Goal: Obtain resource: Obtain resource

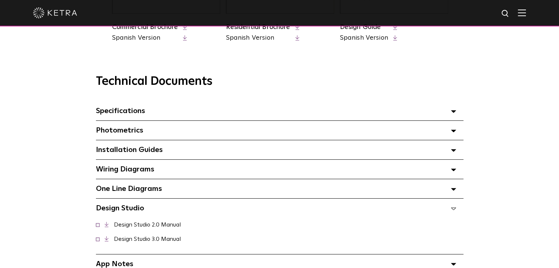
scroll to position [478, 0]
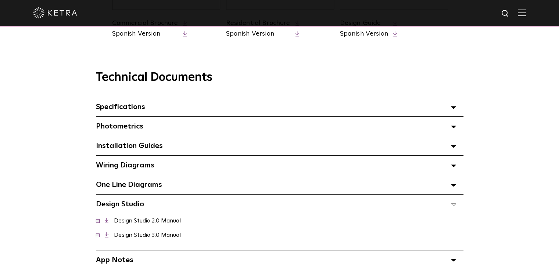
click at [452, 167] on icon at bounding box center [453, 166] width 5 height 3
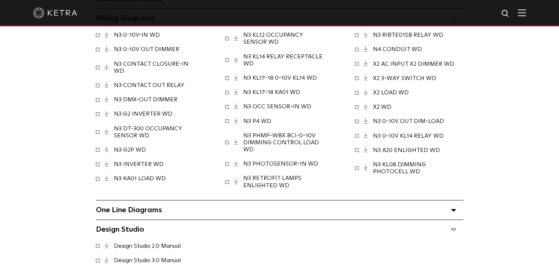
scroll to position [661, 0]
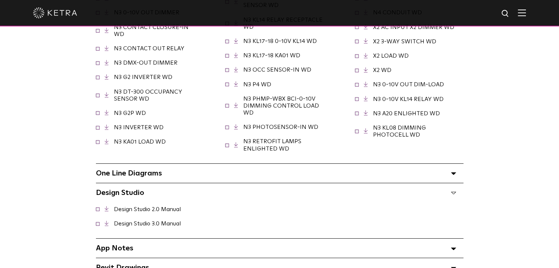
click at [453, 175] on polygon at bounding box center [453, 174] width 4 height 2
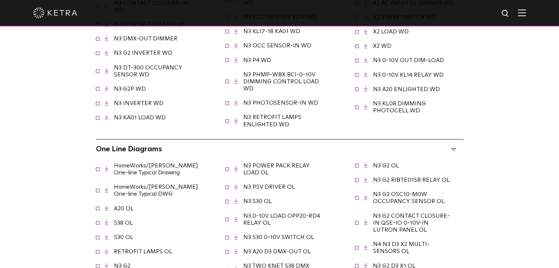
scroll to position [698, 0]
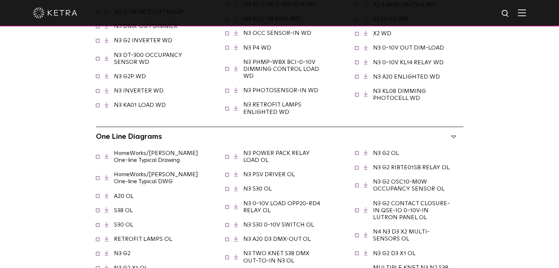
click at [147, 160] on link "HomeWorks/Ketra One-line Typical Drawing" at bounding box center [156, 156] width 84 height 13
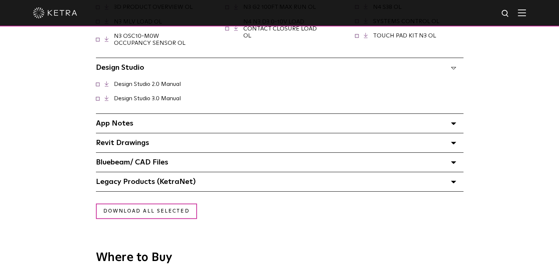
scroll to position [1029, 0]
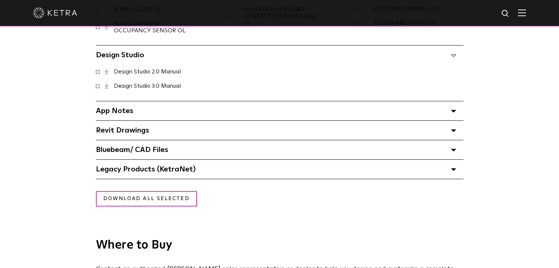
click at [450, 128] on div "Revit Drawings Select checkboxes to use the bulk download option below" at bounding box center [279, 130] width 367 height 19
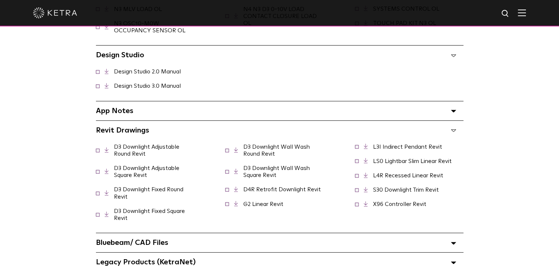
click at [407, 201] on link "X96 Controller Revit" at bounding box center [399, 204] width 53 height 6
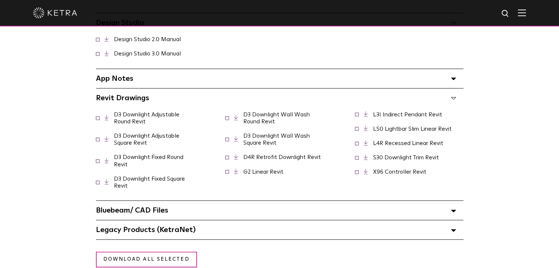
scroll to position [1139, 0]
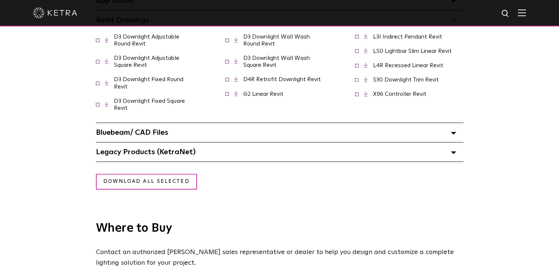
click at [454, 147] on span at bounding box center [453, 152] width 5 height 10
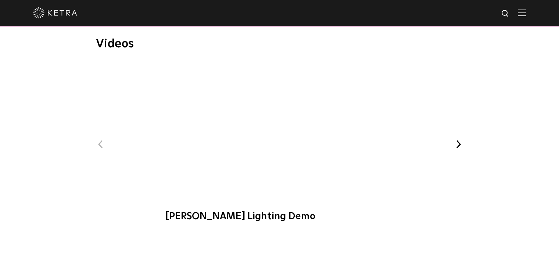
scroll to position [1469, 0]
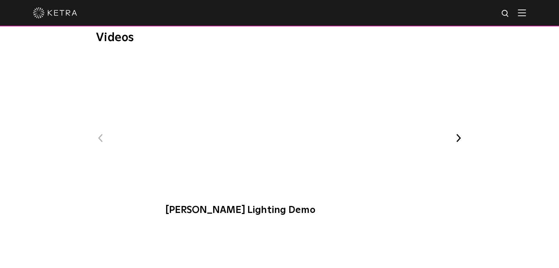
click at [273, 118] on span "[PERSON_NAME] Lighting Demo" at bounding box center [279, 140] width 247 height 167
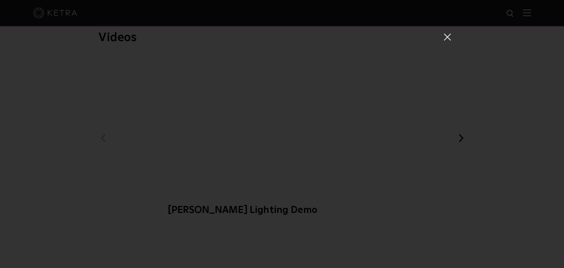
click at [444, 40] on span at bounding box center [447, 36] width 8 height 7
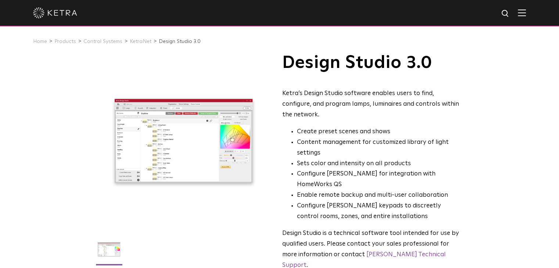
click at [526, 13] on img at bounding box center [522, 12] width 8 height 7
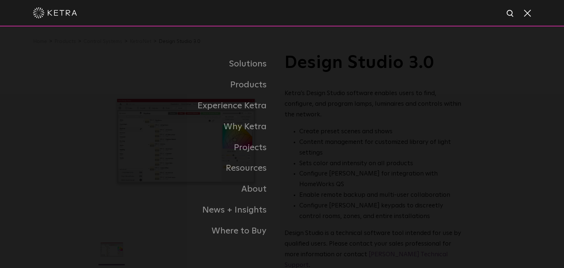
click at [528, 12] on span at bounding box center [527, 12] width 8 height 7
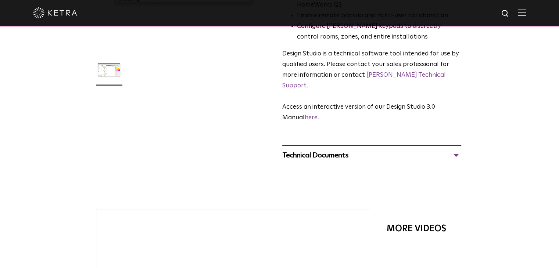
scroll to position [184, 0]
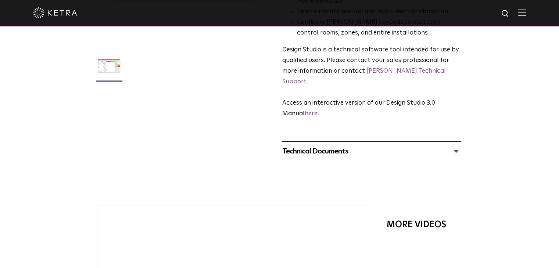
click at [453, 145] on div "Technical Documents" at bounding box center [371, 151] width 179 height 12
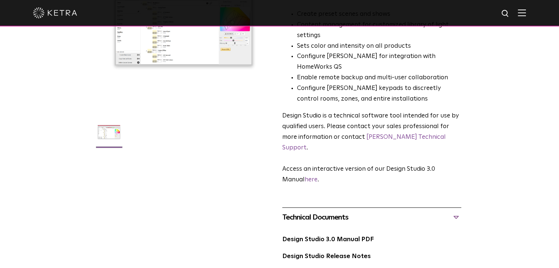
scroll to position [106, 0]
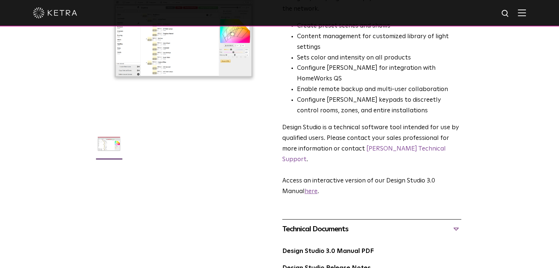
click at [316, 188] on link "here" at bounding box center [311, 191] width 13 height 6
click at [381, 146] on link "Ketra Technical Support" at bounding box center [363, 154] width 163 height 17
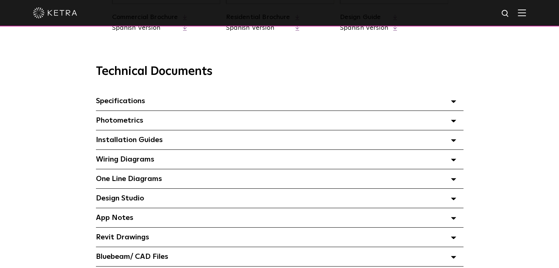
scroll to position [514, 0]
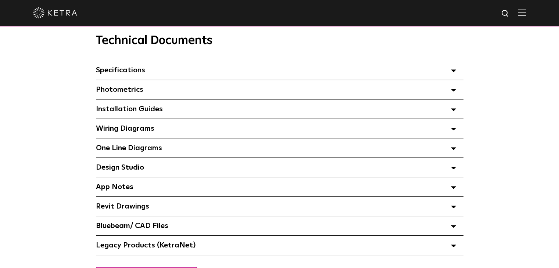
click at [451, 110] on span at bounding box center [453, 109] width 5 height 10
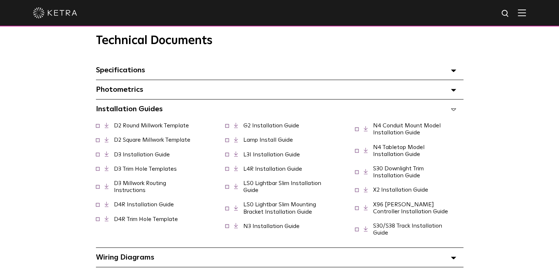
click at [451, 110] on span at bounding box center [453, 109] width 5 height 10
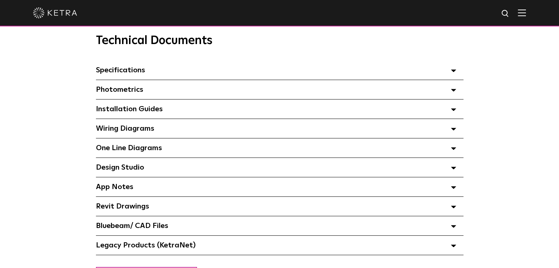
click at [452, 187] on span at bounding box center [453, 187] width 5 height 10
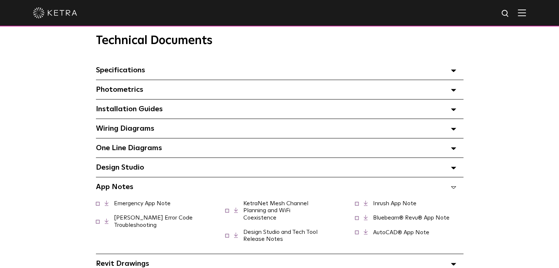
click at [454, 189] on icon at bounding box center [453, 187] width 5 height 3
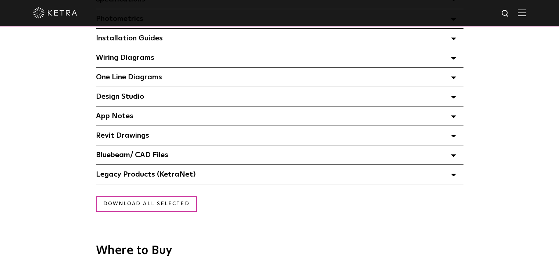
scroll to position [588, 0]
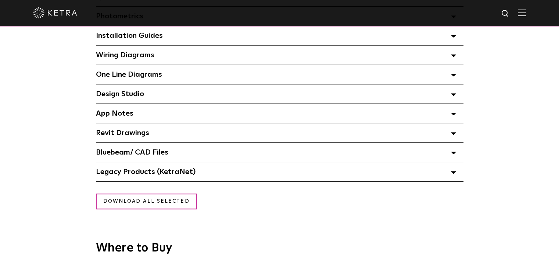
click at [453, 176] on span at bounding box center [453, 172] width 5 height 10
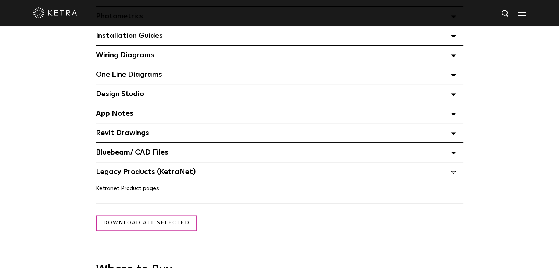
drag, startPoint x: 453, startPoint y: 176, endPoint x: 449, endPoint y: 171, distance: 6.0
click at [449, 171] on div "Legacy Products (KetraNet) Select checkboxes to use the bulk download option be…" at bounding box center [279, 171] width 367 height 19
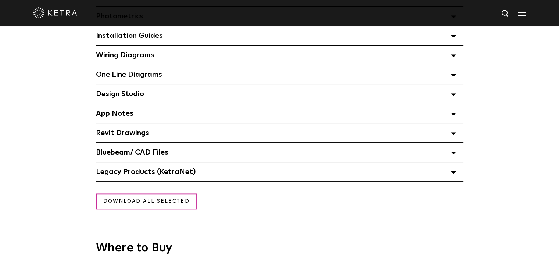
click at [452, 172] on span at bounding box center [453, 172] width 5 height 10
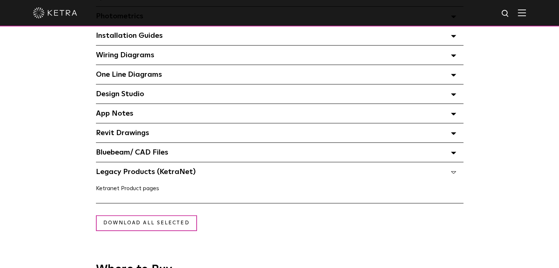
click at [157, 191] on link "Ketranet Product pages" at bounding box center [127, 189] width 63 height 6
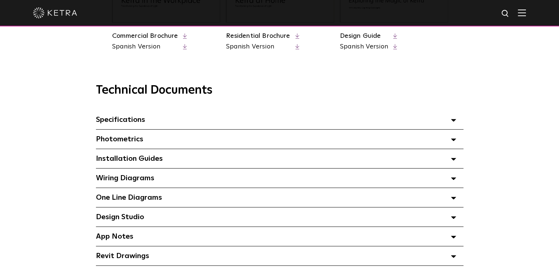
scroll to position [478, 0]
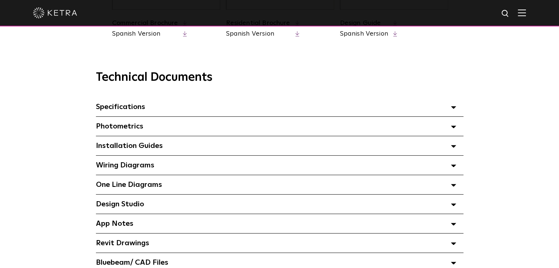
click at [454, 109] on polygon at bounding box center [453, 108] width 4 height 2
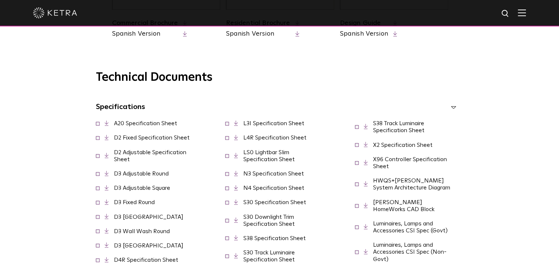
click at [453, 112] on span at bounding box center [453, 107] width 5 height 10
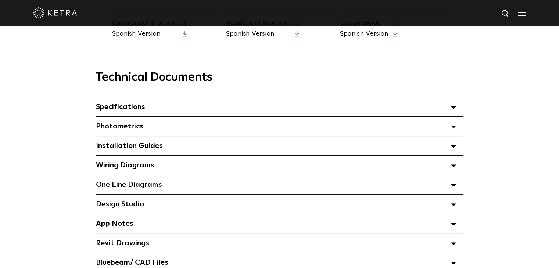
click at [454, 128] on polygon at bounding box center [453, 127] width 4 height 2
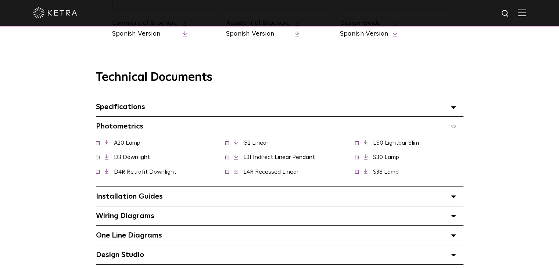
click at [454, 128] on icon at bounding box center [453, 127] width 5 height 3
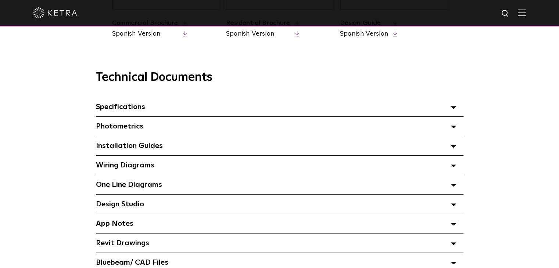
click at [452, 147] on span at bounding box center [453, 146] width 5 height 10
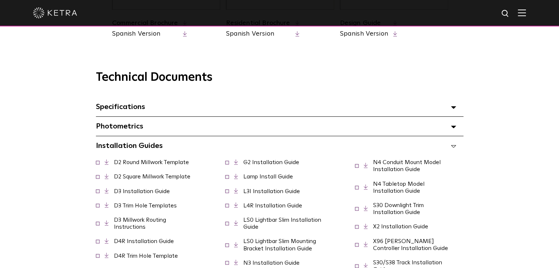
click at [452, 147] on span at bounding box center [453, 146] width 5 height 10
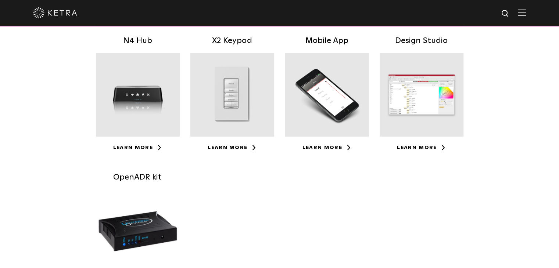
scroll to position [147, 0]
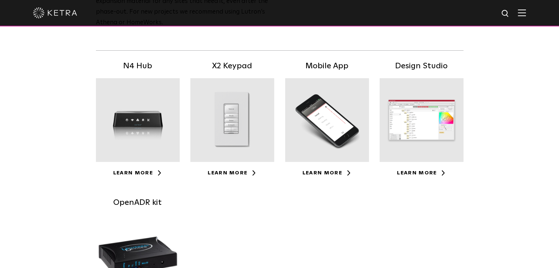
click at [425, 121] on div at bounding box center [421, 120] width 84 height 84
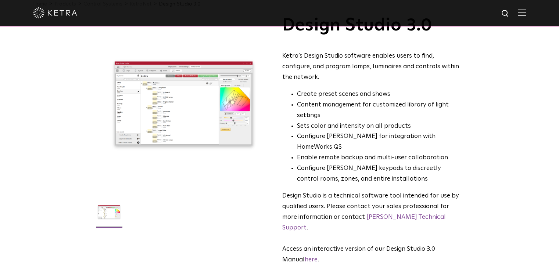
scroll to position [37, 0]
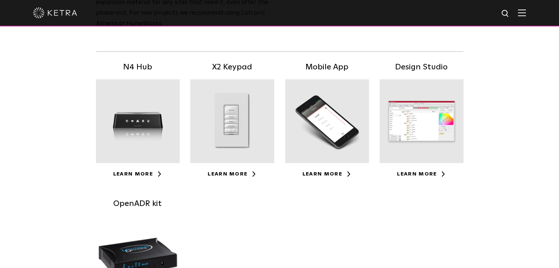
click at [131, 122] on div at bounding box center [138, 121] width 84 height 84
